Goal: Task Accomplishment & Management: Manage account settings

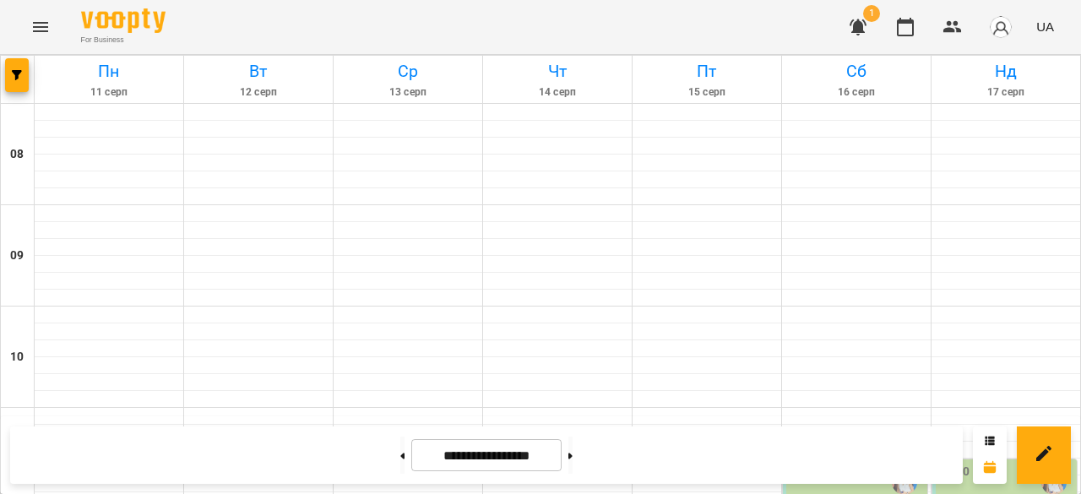
scroll to position [237, 0]
click at [845, 463] on div "11:30" at bounding box center [857, 482] width 134 height 39
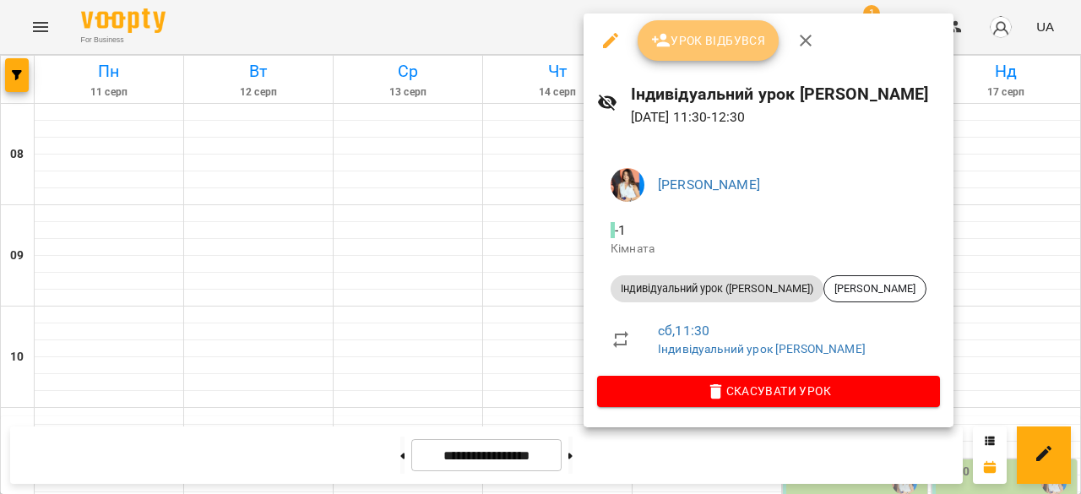
click at [676, 46] on span "Урок відбувся" at bounding box center [708, 40] width 115 height 20
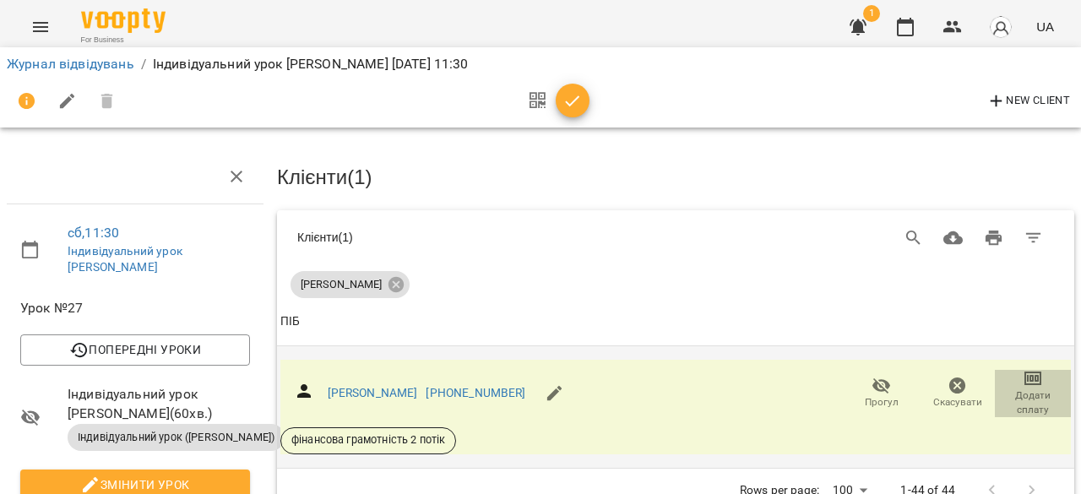
click at [1023, 384] on icon "button" at bounding box center [1033, 378] width 20 height 20
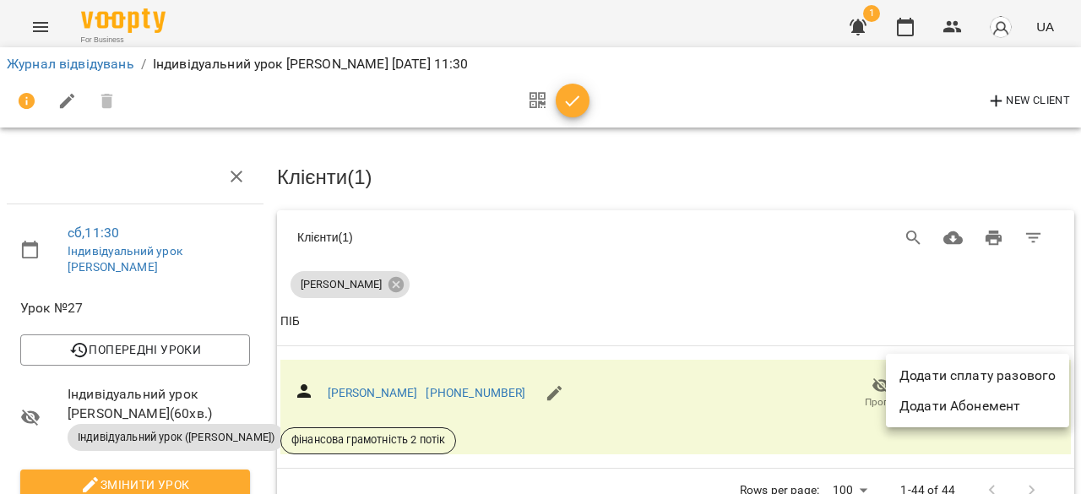
click at [988, 371] on li "Додати сплату разового" at bounding box center [977, 376] width 183 height 30
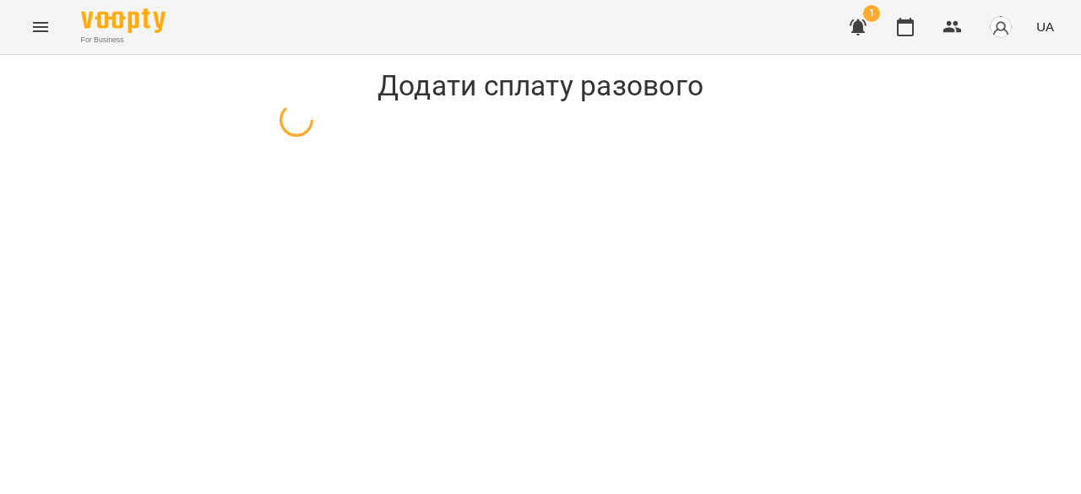
select select "**********"
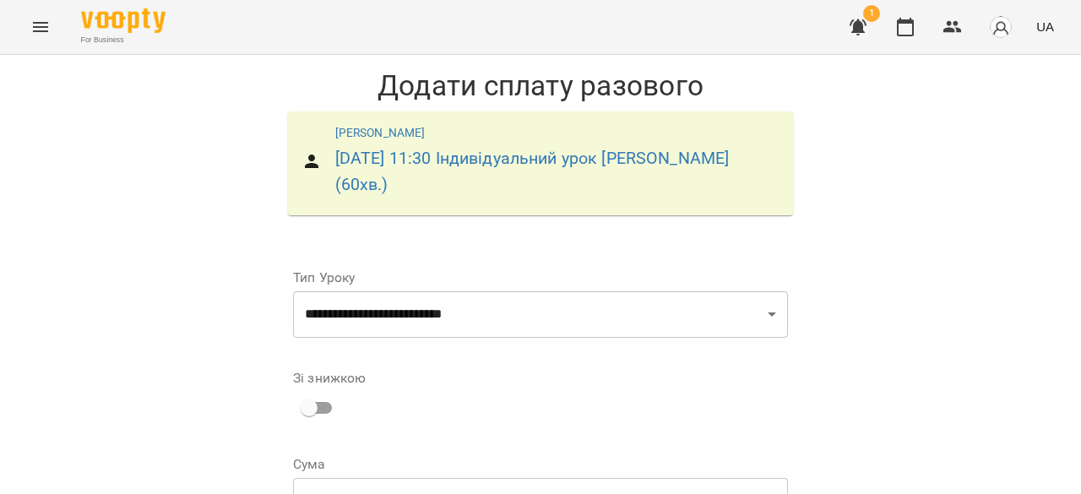
scroll to position [160, 0]
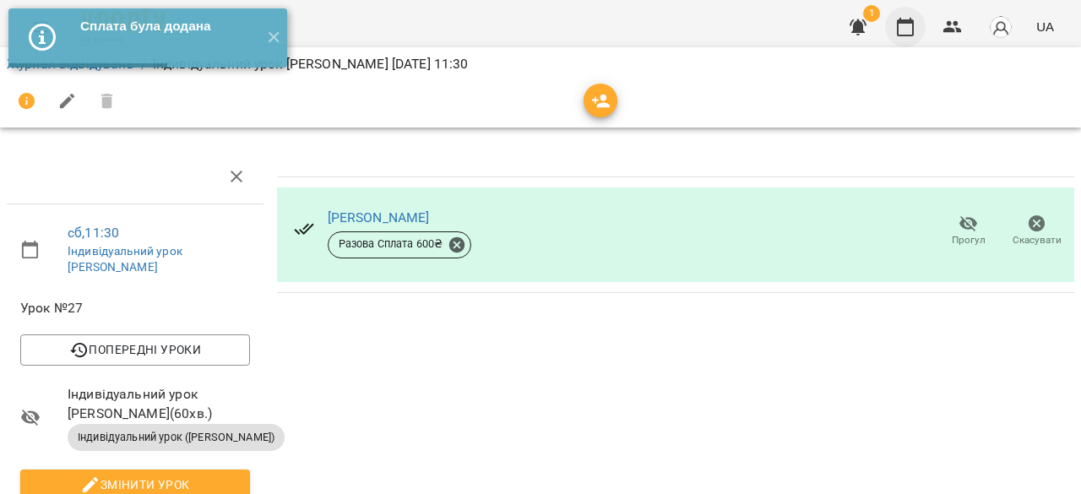
click at [902, 32] on icon "button" at bounding box center [906, 27] width 20 height 20
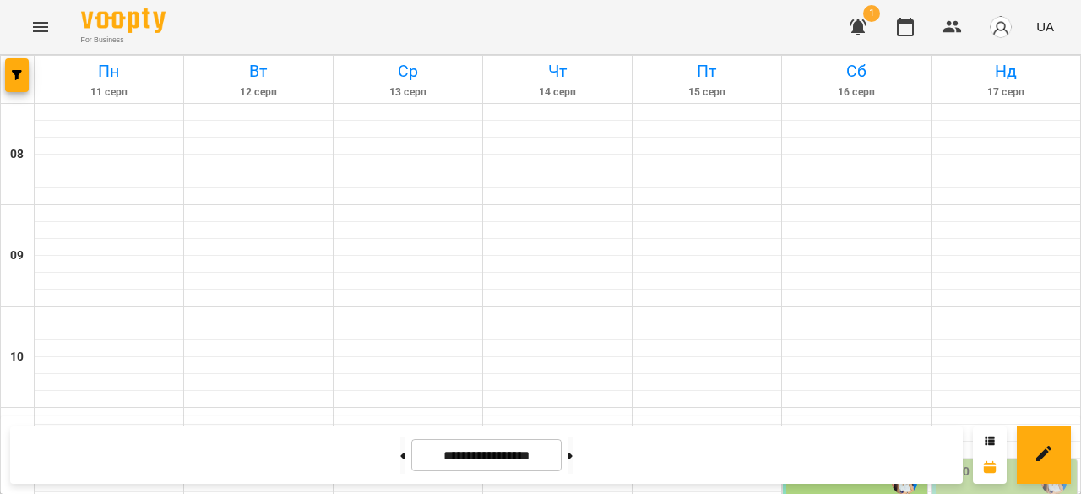
scroll to position [237, 0]
